Goal: Download file/media

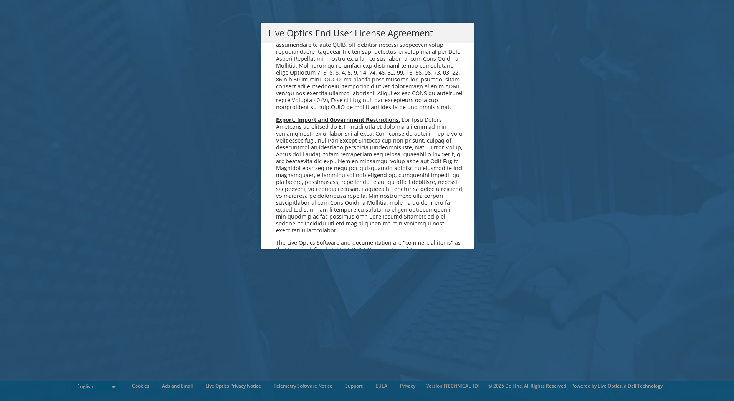
click at [414, 183] on span "The Live Optics Software and documentation are "commercial items" as that term …" at bounding box center [371, 205] width 190 height 178
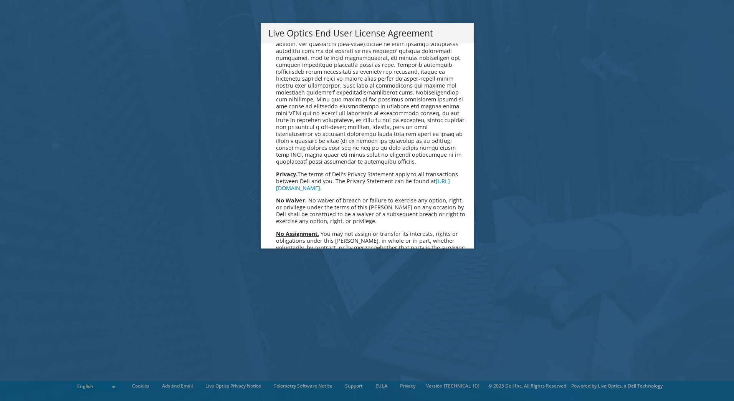
scroll to position [2902, 0]
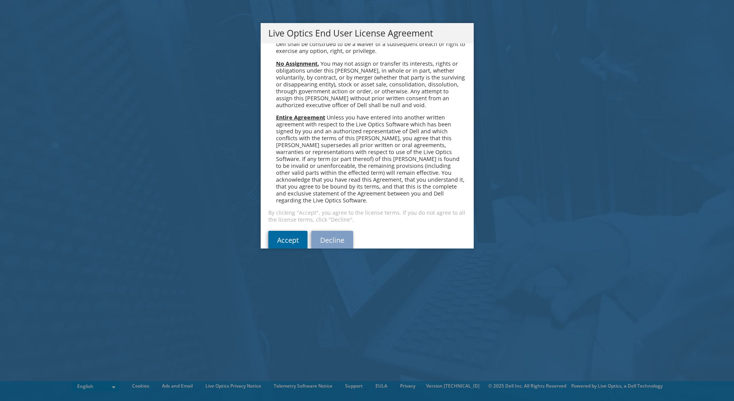
click at [283, 231] on link "Accept" at bounding box center [287, 240] width 39 height 18
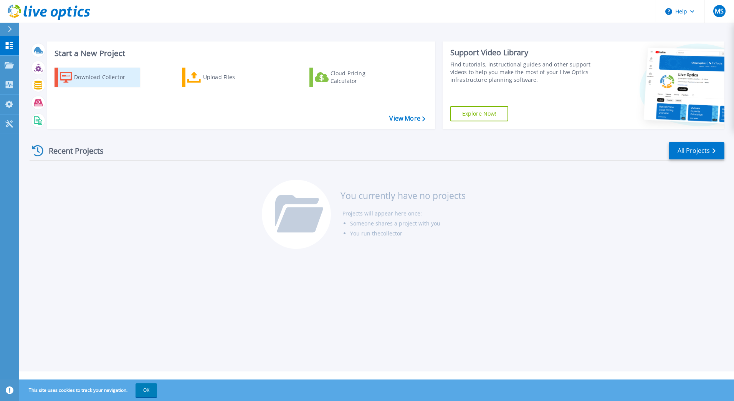
click at [76, 80] on div "Download Collector" at bounding box center [104, 76] width 61 height 15
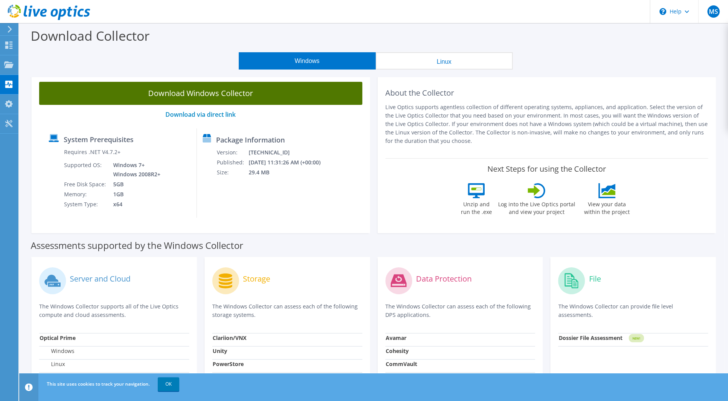
click at [182, 92] on link "Download Windows Collector" at bounding box center [200, 93] width 323 height 23
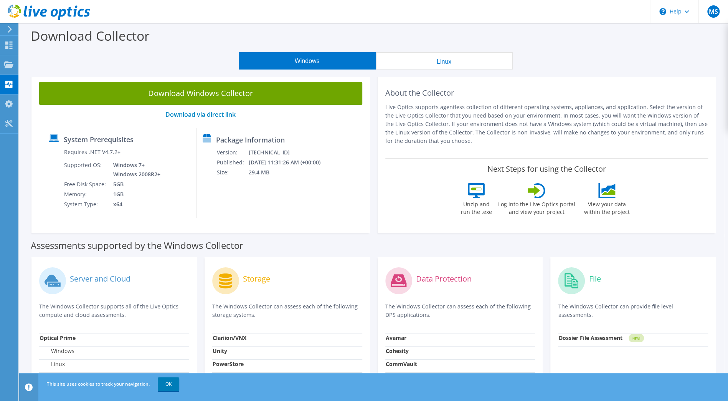
drag, startPoint x: 188, startPoint y: 117, endPoint x: 150, endPoint y: 147, distance: 48.5
click at [150, 147] on td "Requires .NET V4.7.2+" at bounding box center [113, 153] width 98 height 13
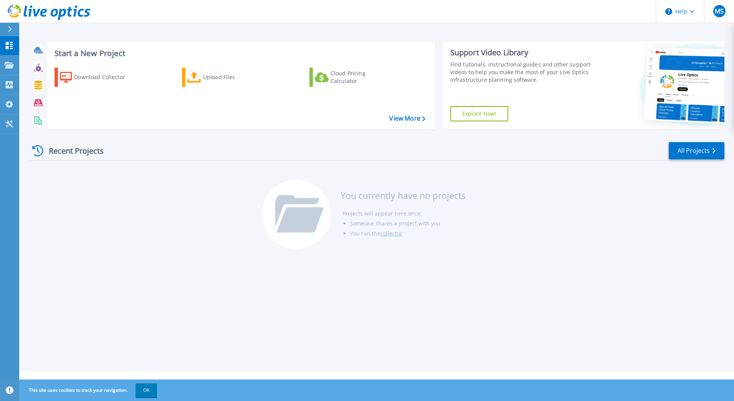
click at [6, 30] on button at bounding box center [9, 29] width 19 height 13
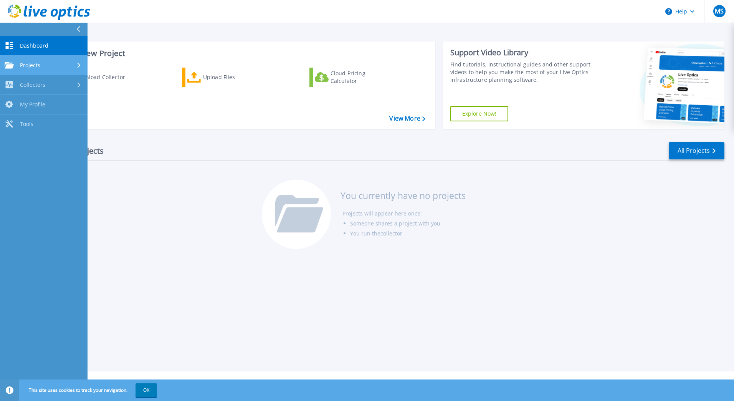
click at [55, 68] on div "Projects" at bounding box center [44, 65] width 78 height 7
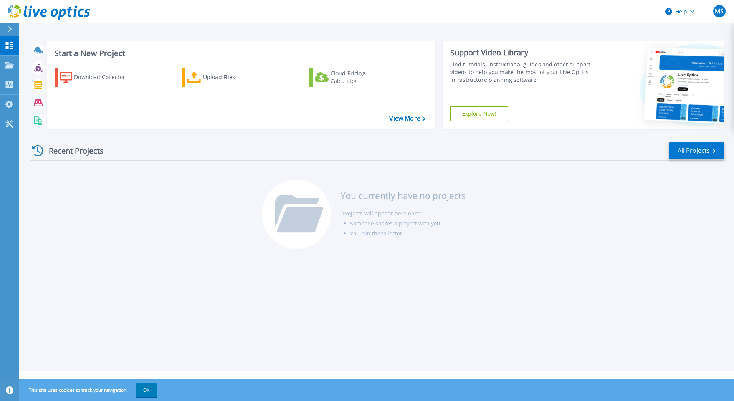
click at [171, 210] on div "Recent Projects All Projects You currently have no projects Projects will appea…" at bounding box center [377, 195] width 695 height 121
click at [152, 389] on button "OK" at bounding box center [145, 390] width 21 height 14
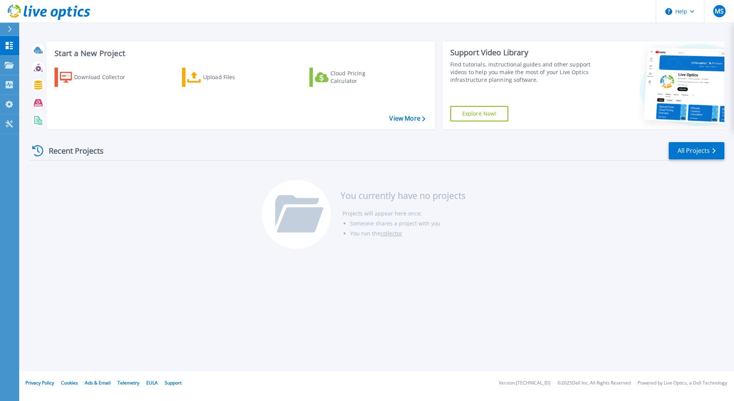
click at [518, 284] on div "Start a New Project Download Collector Upload Files Cloud Pricing Calculator Vi…" at bounding box center [376, 185] width 715 height 371
click at [553, 184] on div "Recent Projects All Projects You currently have no projects Projects will appea…" at bounding box center [377, 195] width 695 height 121
click at [276, 290] on div "Start a New Project Download Collector Upload Files Cloud Pricing Calculator Vi…" at bounding box center [376, 185] width 715 height 371
